Goal: Task Accomplishment & Management: Manage account settings

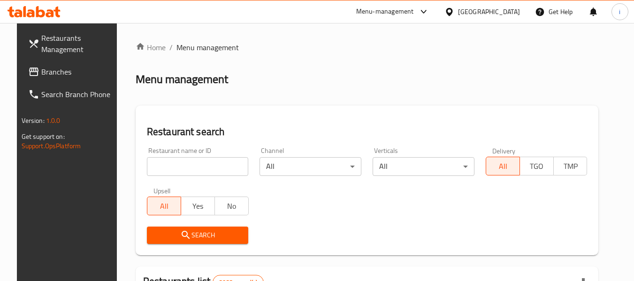
click at [510, 9] on div "[GEOGRAPHIC_DATA]" at bounding box center [489, 12] width 62 height 10
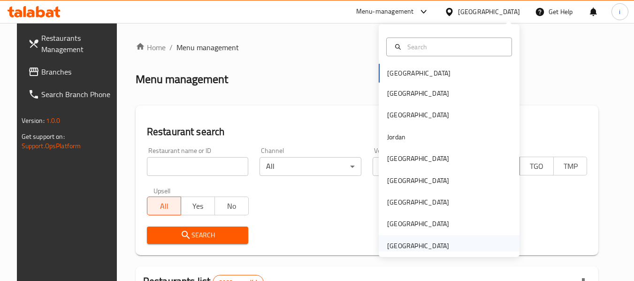
click at [421, 244] on div "[GEOGRAPHIC_DATA]" at bounding box center [418, 246] width 62 height 10
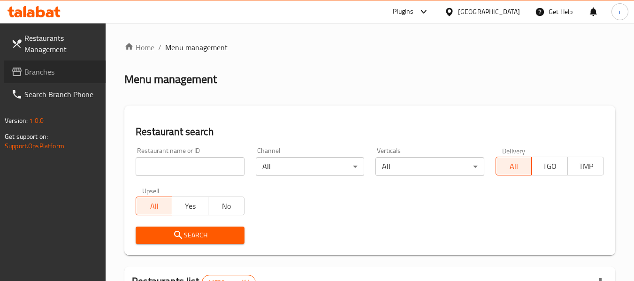
click at [47, 70] on span "Branches" at bounding box center [61, 71] width 74 height 11
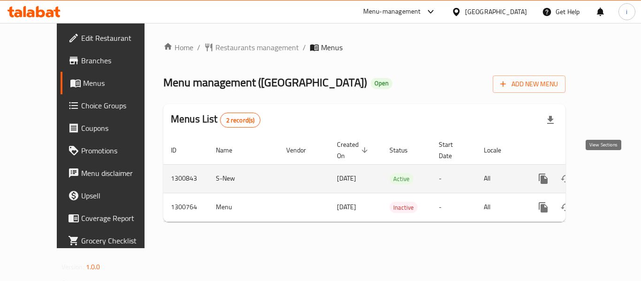
click at [607, 175] on icon "enhanced table" at bounding box center [611, 179] width 8 height 8
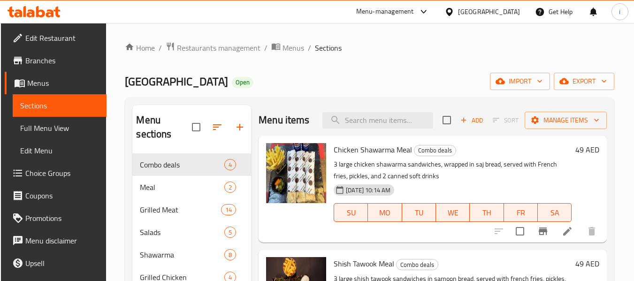
click at [232, 60] on div "Home / Restaurants management / Menus / Sections [GEOGRAPHIC_DATA] Restaurant O…" at bounding box center [370, 272] width 490 height 461
click at [231, 50] on span "Restaurants management" at bounding box center [219, 47] width 84 height 11
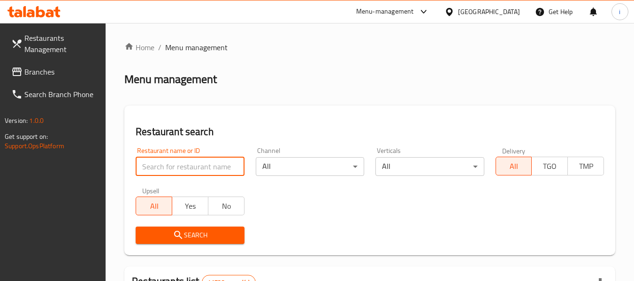
click at [214, 169] on input "search" at bounding box center [190, 166] width 108 height 19
paste input "701817"
type input "701817"
click button "Search" at bounding box center [190, 235] width 108 height 17
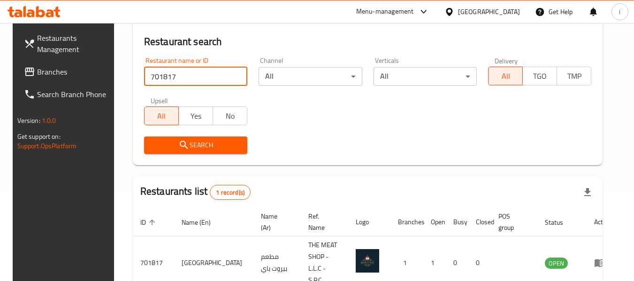
scroll to position [138, 0]
